Goal: Transaction & Acquisition: Purchase product/service

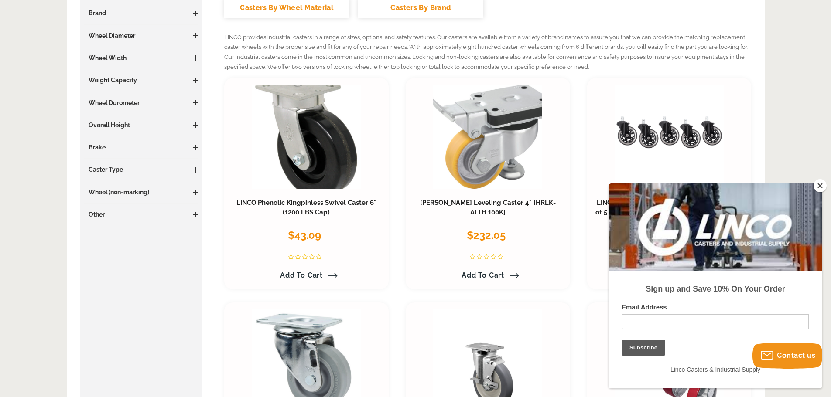
click at [820, 186] on button "Close" at bounding box center [819, 185] width 13 height 13
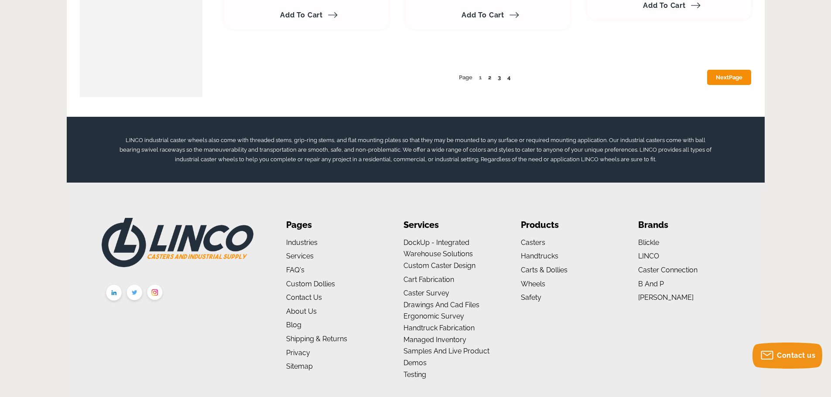
scroll to position [4798, 0]
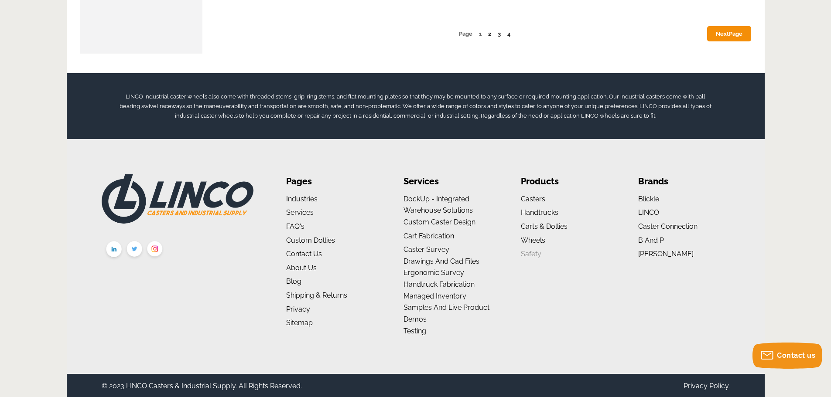
click at [529, 255] on link "Safety" at bounding box center [531, 254] width 20 height 8
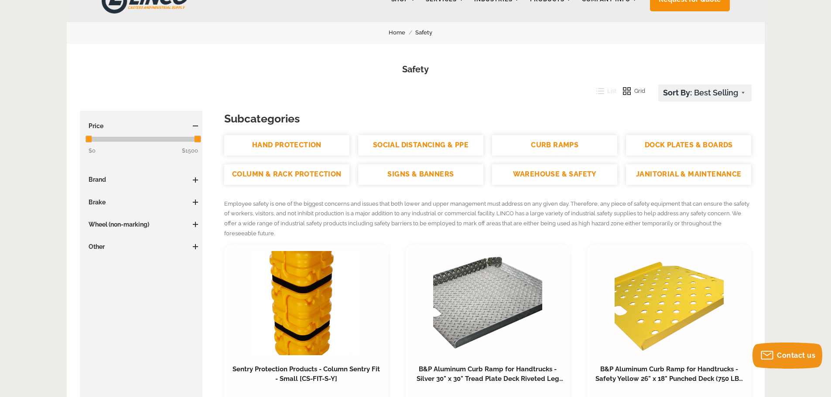
scroll to position [44, 0]
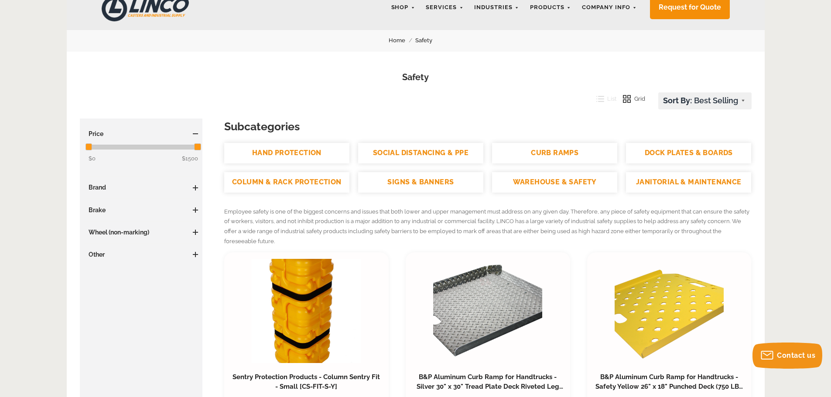
click at [647, 183] on link "JANITORIAL & MAINTENANCE" at bounding box center [688, 182] width 125 height 20
click at [557, 179] on link "WAREHOUSE & SAFETY" at bounding box center [554, 182] width 125 height 20
click at [453, 156] on link "SOCIAL DISTANCING & PPE" at bounding box center [420, 153] width 125 height 20
click at [282, 183] on link "COLUMN & RACK PROTECTION" at bounding box center [286, 182] width 125 height 20
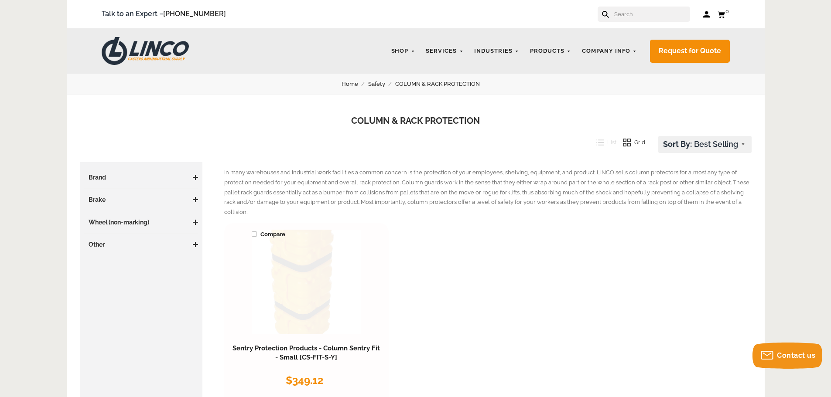
click at [288, 285] on link at bounding box center [306, 282] width 109 height 105
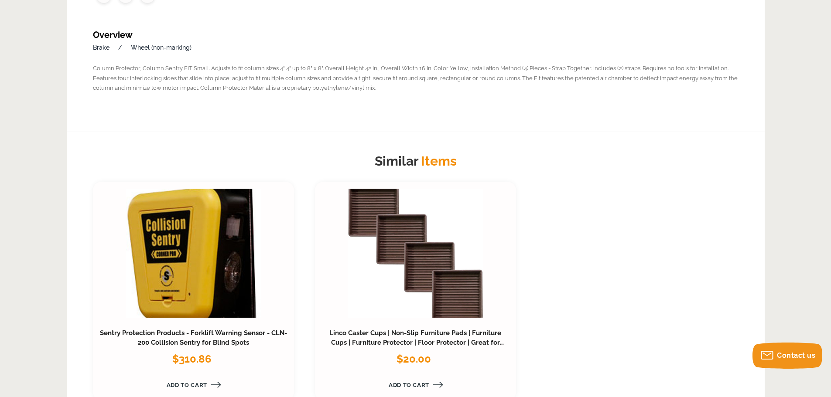
scroll to position [480, 0]
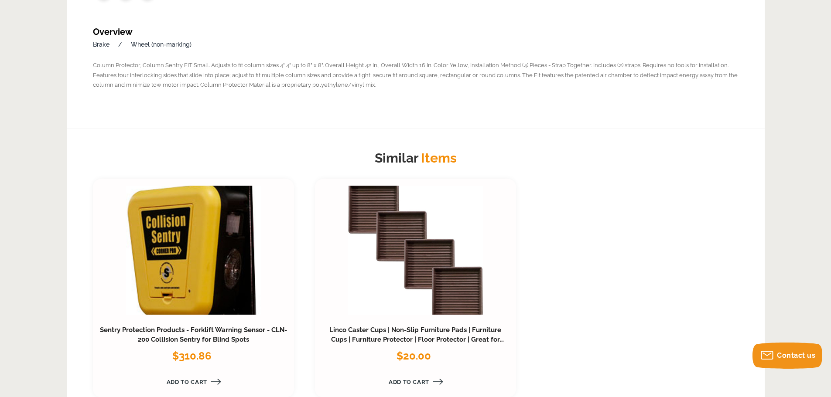
click at [171, 262] on link at bounding box center [193, 251] width 135 height 130
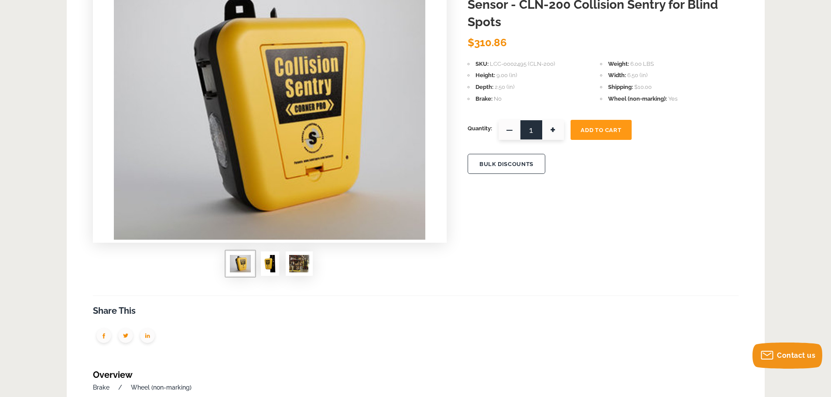
scroll to position [174, 0]
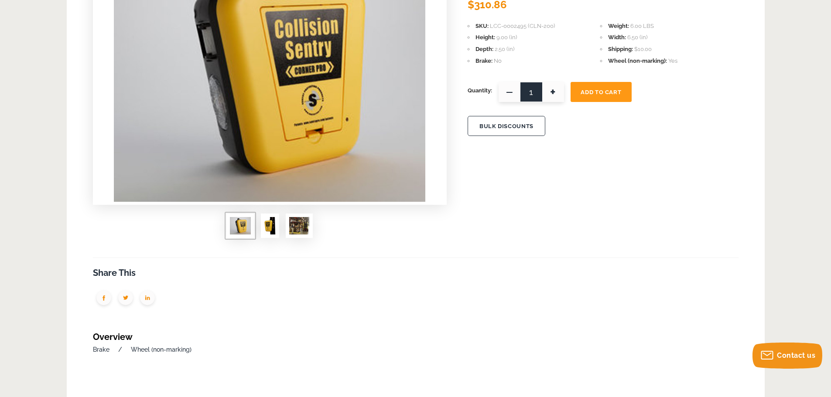
click at [294, 225] on img at bounding box center [299, 225] width 20 height 17
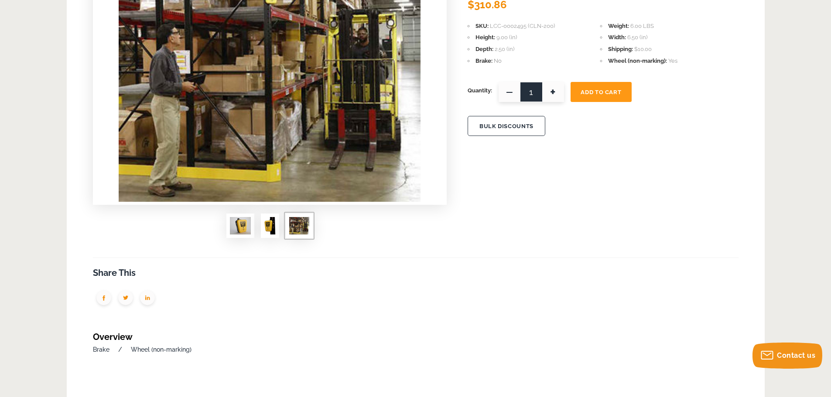
click at [277, 225] on span at bounding box center [270, 226] width 18 height 24
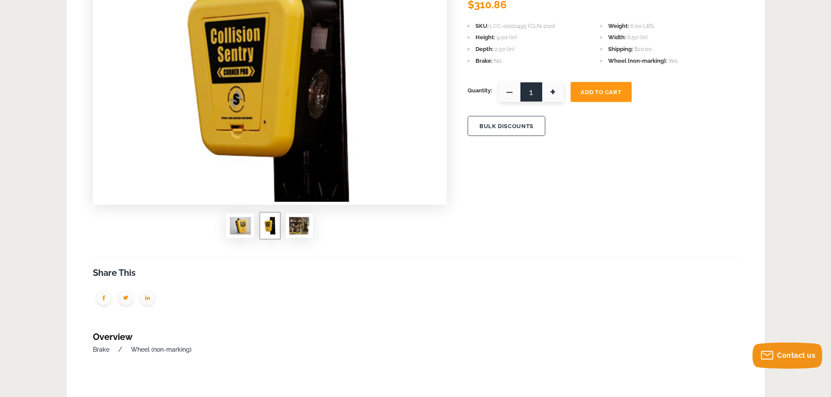
click at [293, 224] on img at bounding box center [299, 225] width 20 height 17
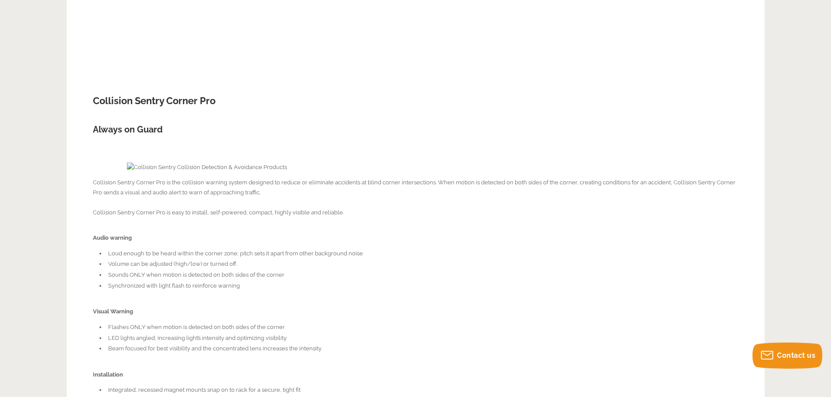
scroll to position [960, 0]
